Goal: Navigation & Orientation: Find specific page/section

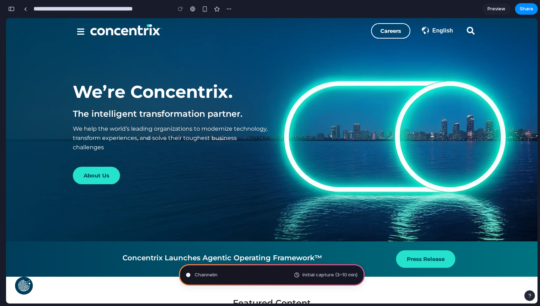
scroll to position [163, 0]
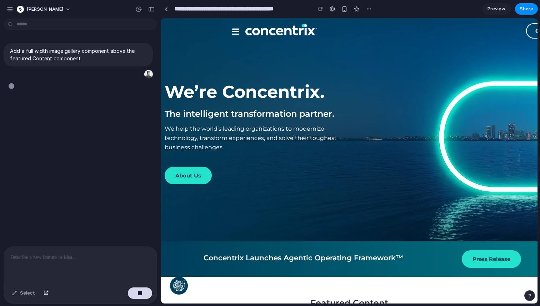
type input "**********"
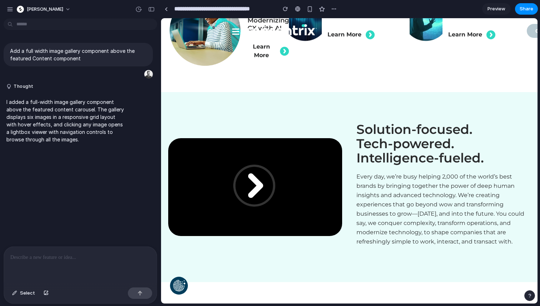
scroll to position [367, 0]
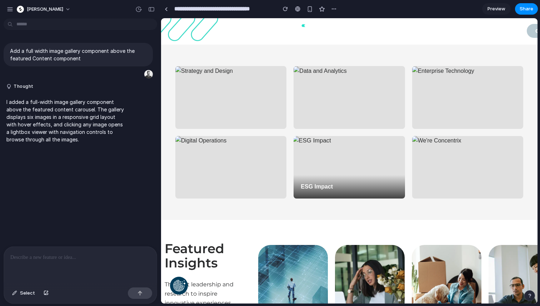
scroll to position [1170, 0]
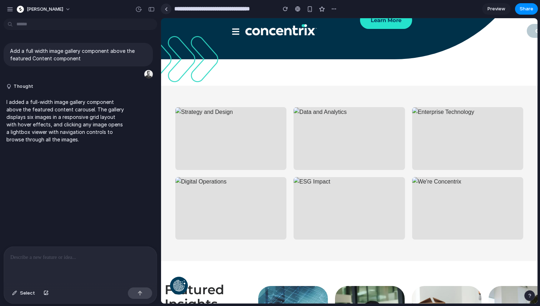
click at [166, 11] on link at bounding box center [166, 9] width 11 height 11
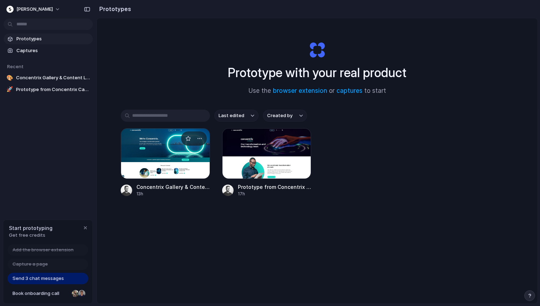
click at [159, 152] on div at bounding box center [165, 153] width 89 height 51
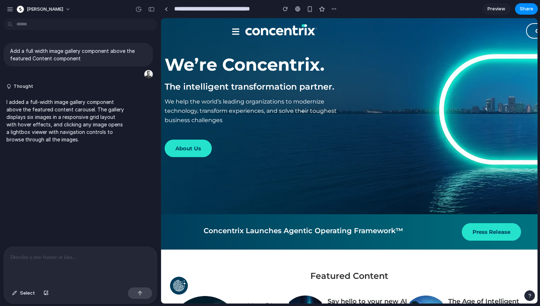
scroll to position [30, 0]
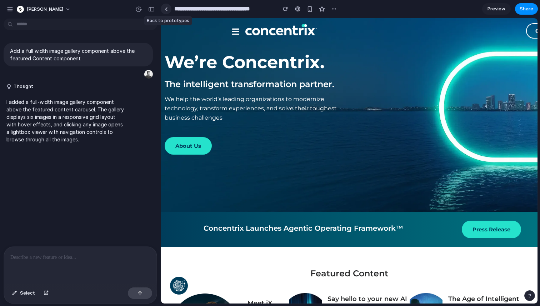
click at [163, 8] on link at bounding box center [166, 9] width 11 height 11
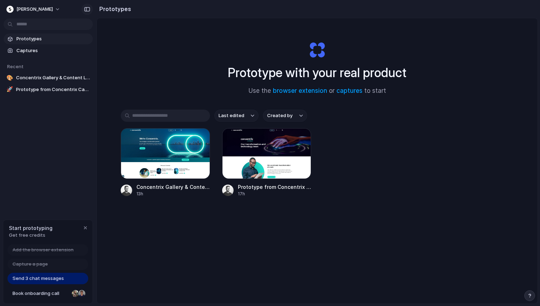
click at [87, 10] on div "button" at bounding box center [87, 9] width 6 height 5
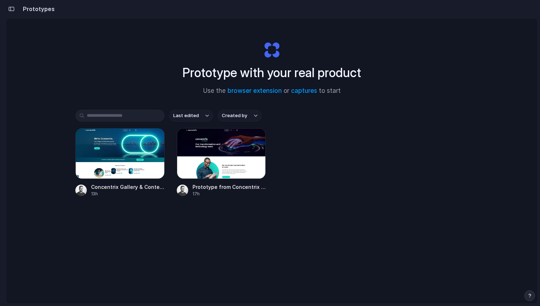
click at [15, 6] on button "button" at bounding box center [11, 8] width 11 height 11
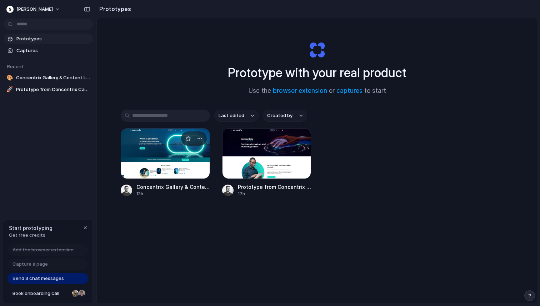
click at [149, 145] on div at bounding box center [165, 153] width 89 height 51
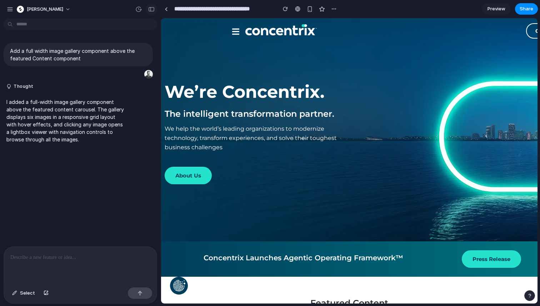
click at [153, 10] on div "button" at bounding box center [151, 9] width 6 height 5
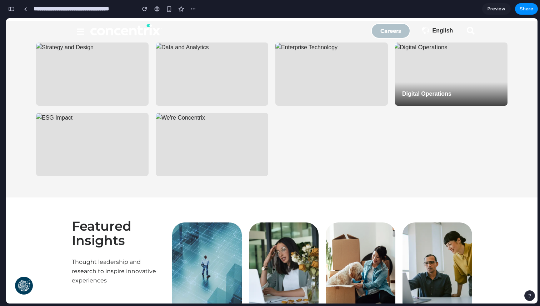
scroll to position [1213, 0]
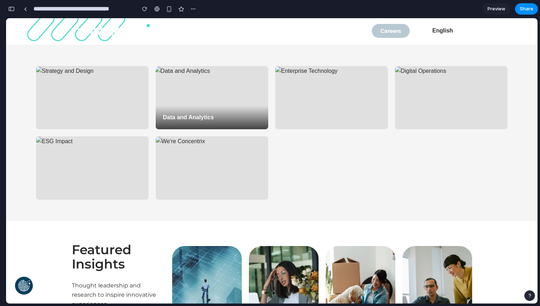
click at [191, 91] on div "Data and Analytics" at bounding box center [212, 97] width 112 height 63
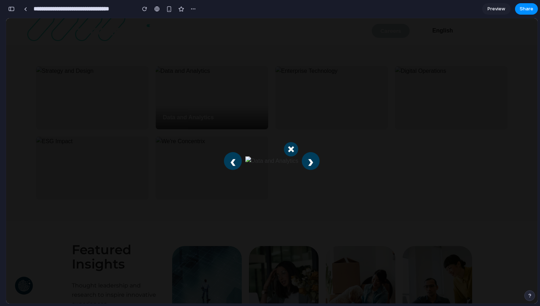
click at [191, 91] on div "× ‹ ›" at bounding box center [271, 160] width 531 height 285
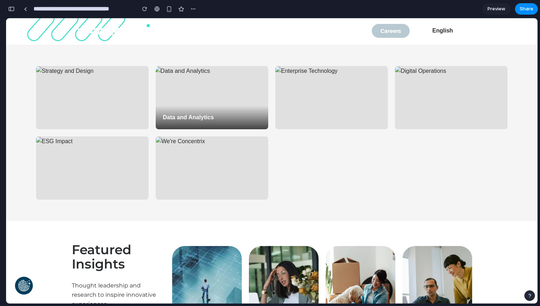
click at [192, 106] on div "Data and Analytics" at bounding box center [212, 118] width 112 height 24
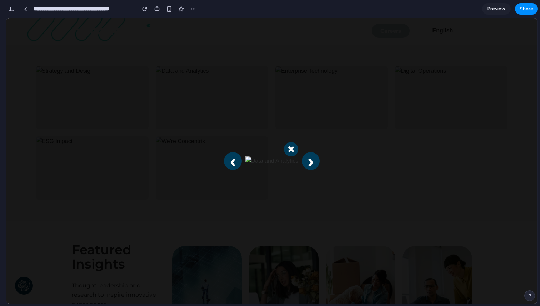
click at [384, 127] on div "× ‹ ›" at bounding box center [271, 160] width 531 height 285
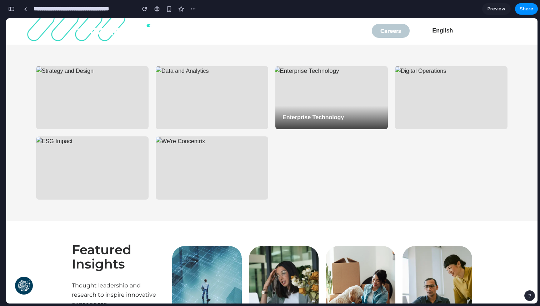
click at [360, 111] on div "Enterprise Technology" at bounding box center [331, 118] width 112 height 24
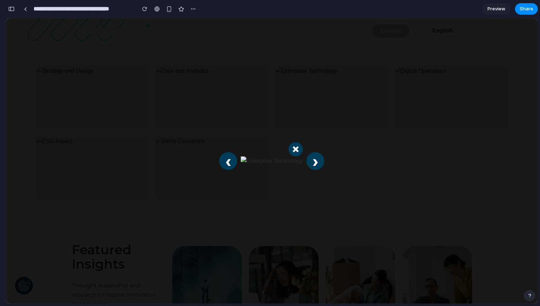
click at [459, 113] on div "× ‹ ›" at bounding box center [271, 160] width 531 height 285
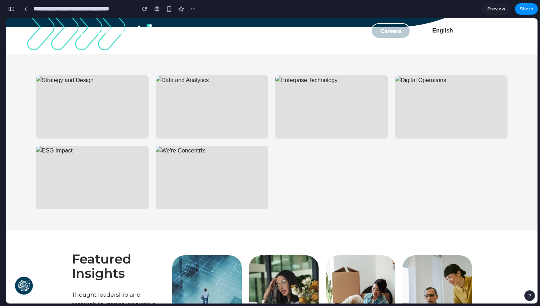
scroll to position [1193, 0]
